Goal: Transaction & Acquisition: Purchase product/service

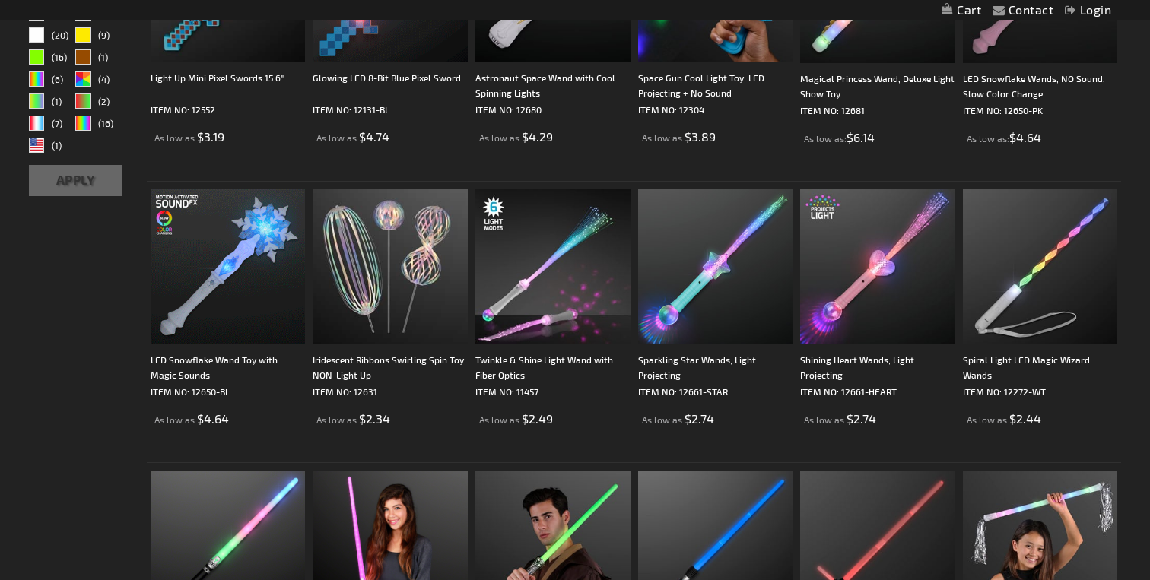
scroll to position [565, 0]
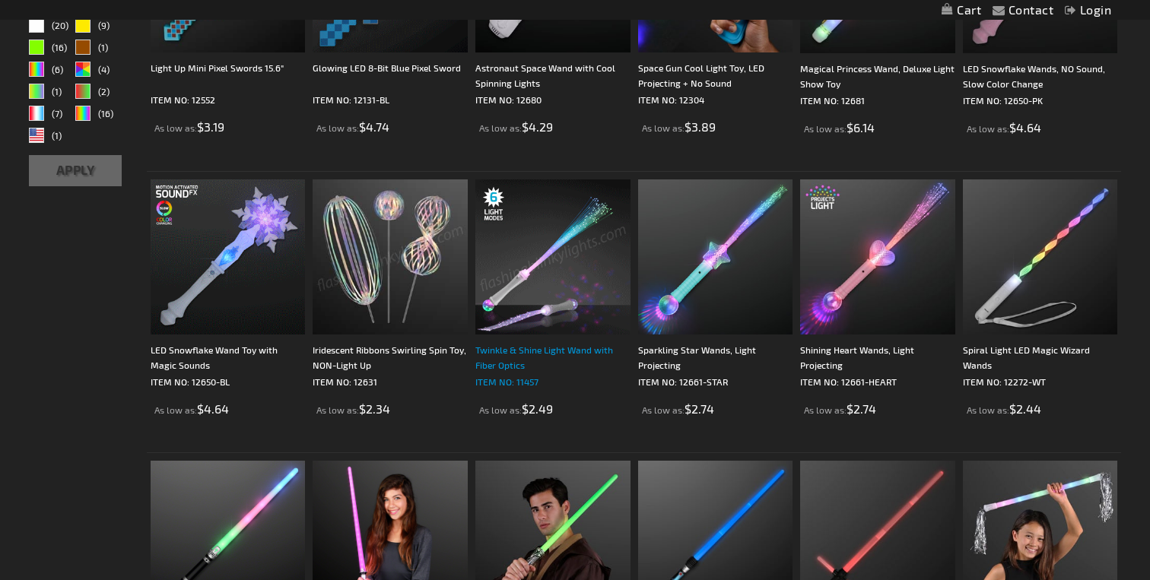
click at [548, 350] on div "Twinkle & Shine Light Wand with Fiber Optics" at bounding box center [552, 357] width 155 height 30
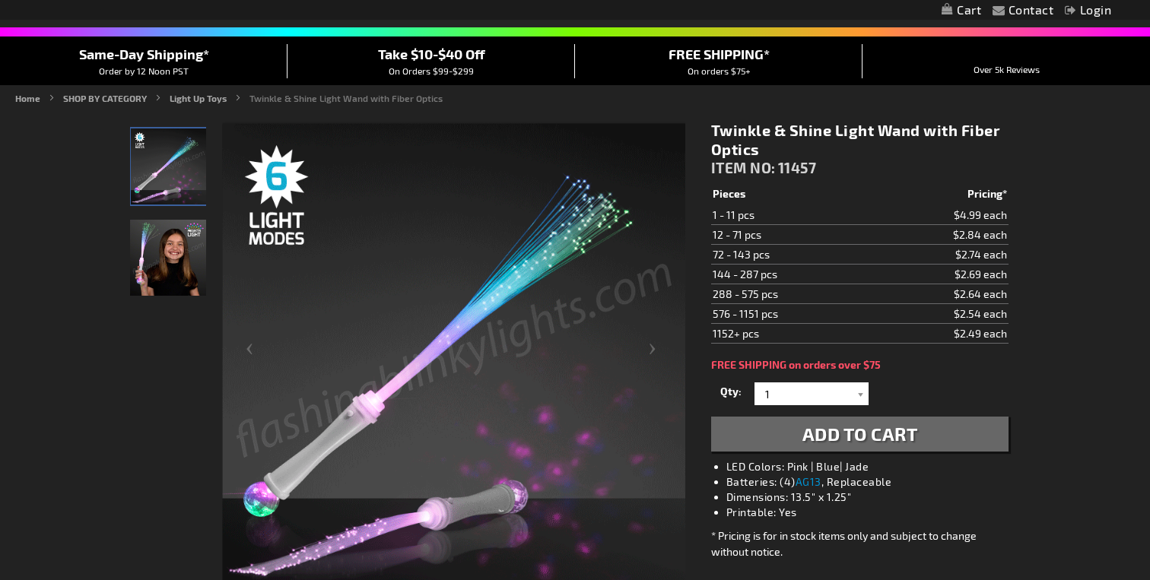
scroll to position [129, 0]
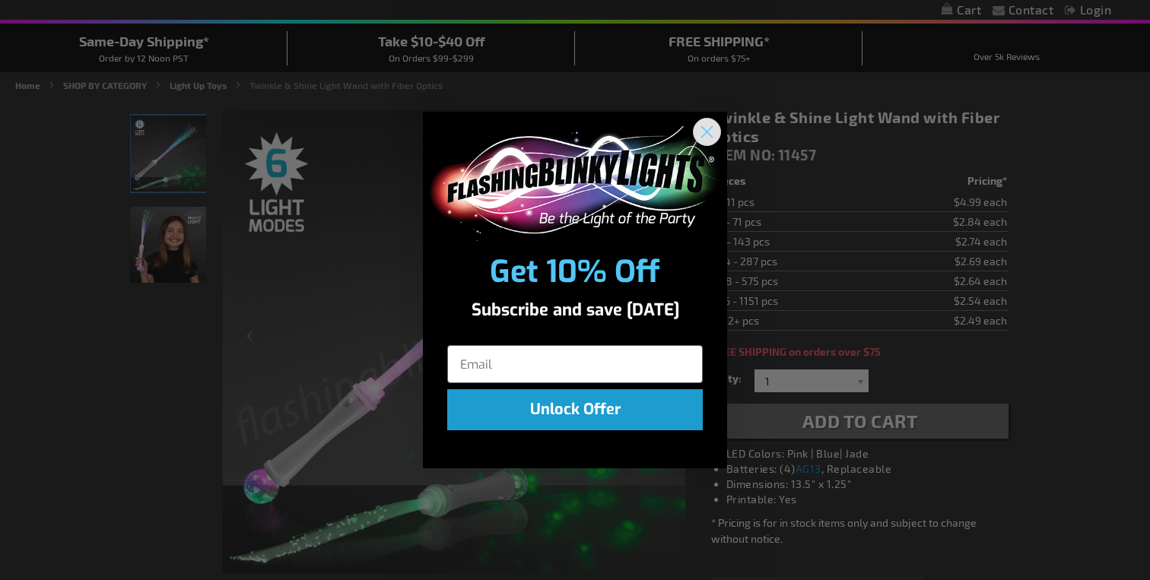
click at [705, 135] on circle "Close dialog" at bounding box center [707, 131] width 25 height 25
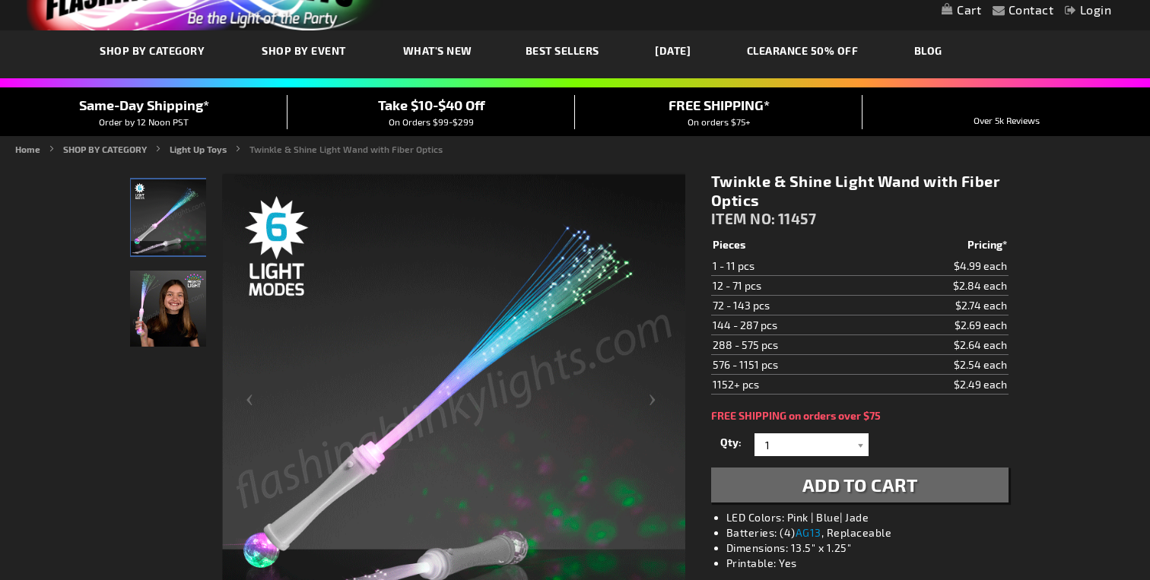
scroll to position [76, 0]
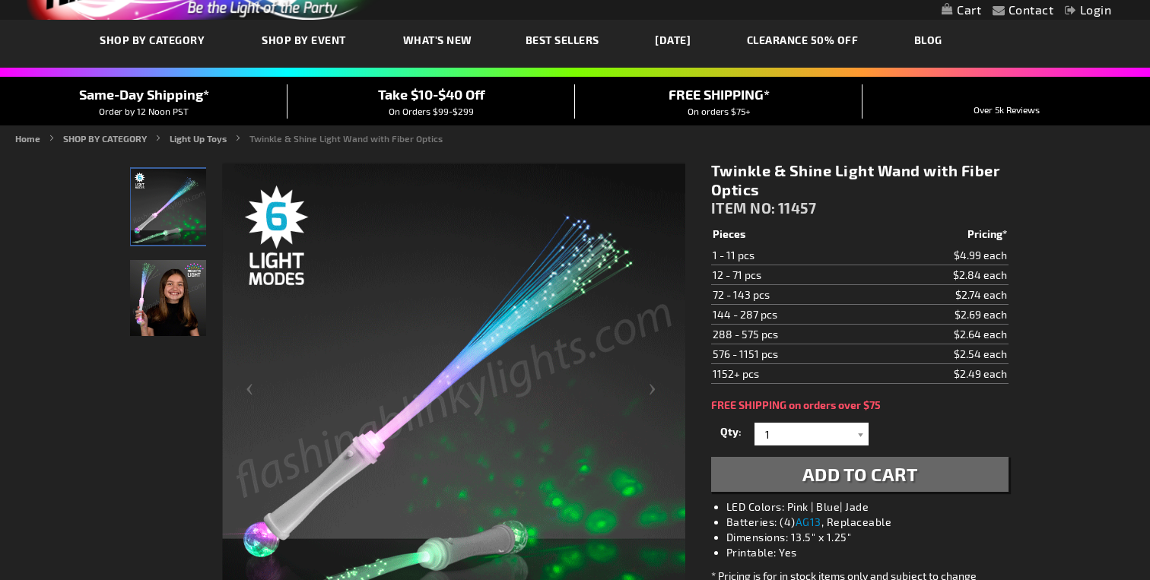
drag, startPoint x: 1013, startPoint y: 259, endPoint x: 953, endPoint y: 261, distance: 60.1
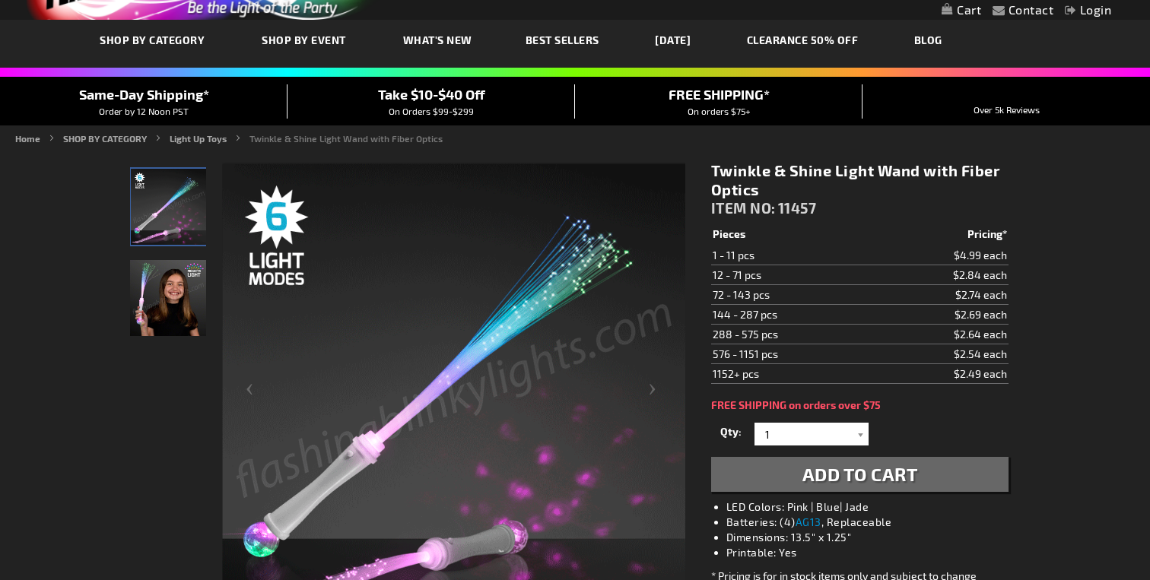
click at [953, 261] on div "Twinkle & Shine Light Wand with Fiber Optics ITEM NO: 11457 $2.49 Pieces Pricin…" at bounding box center [860, 431] width 320 height 563
click at [953, 285] on td "$2.74 each" at bounding box center [940, 295] width 135 height 20
drag, startPoint x: 711, startPoint y: 175, endPoint x: 765, endPoint y: 187, distance: 55.4
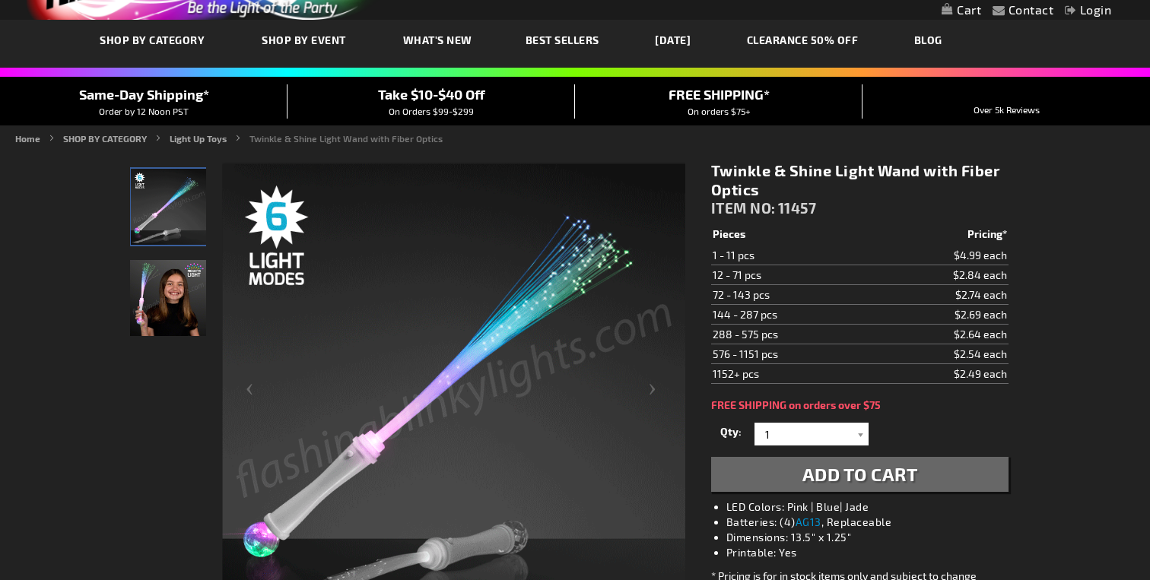
click at [765, 187] on h1 "Twinkle & Shine Light Wand with Fiber Optics" at bounding box center [859, 180] width 297 height 38
copy h1 "Twinkle & Shine Light Wand with Fiber Optics"
